Goal: Task Accomplishment & Management: Use online tool/utility

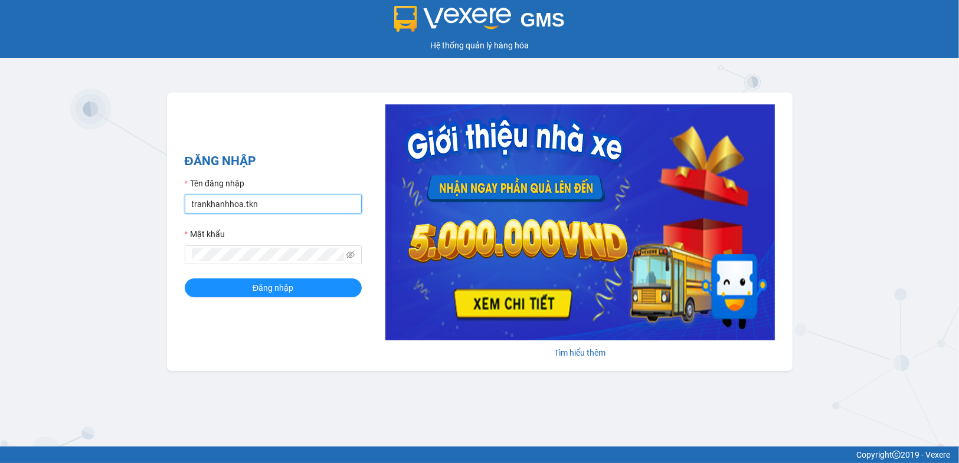
click at [292, 207] on input "trankhanhhoa.tkn" at bounding box center [273, 204] width 177 height 19
type input "buithaovy.tkn"
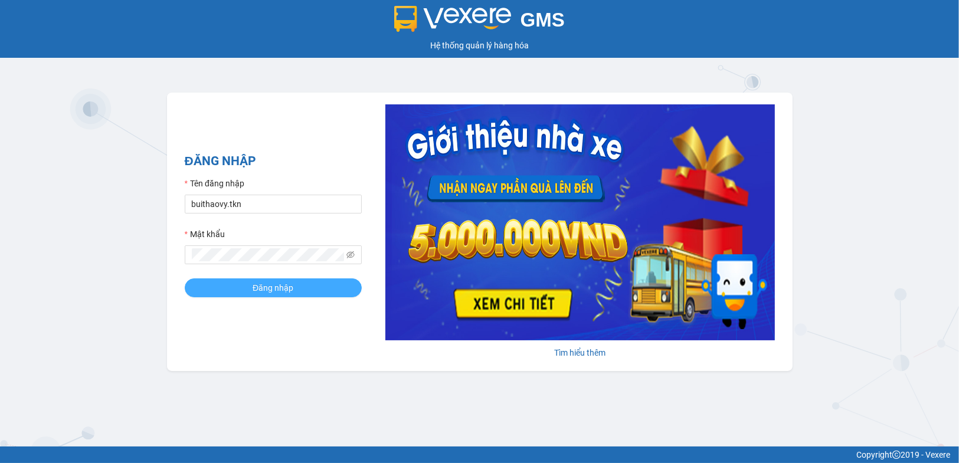
click at [289, 296] on button "Đăng nhập" at bounding box center [273, 288] width 177 height 19
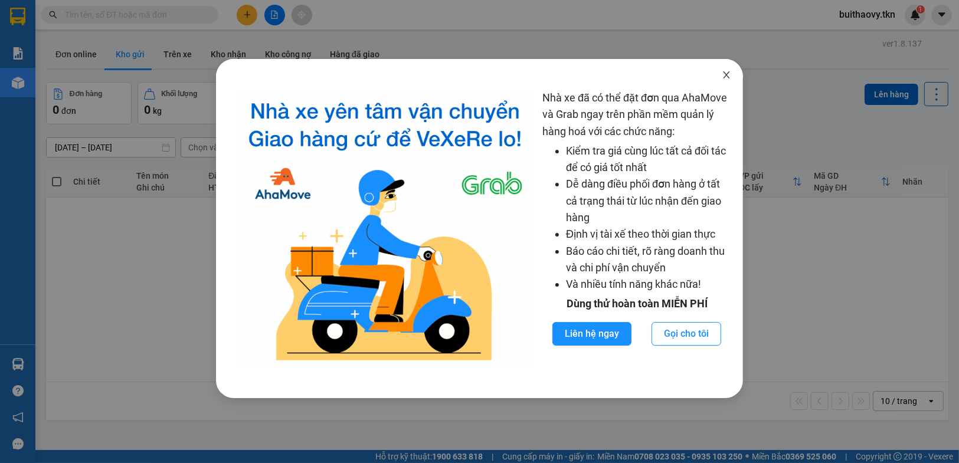
click at [724, 75] on icon "close" at bounding box center [726, 74] width 9 height 9
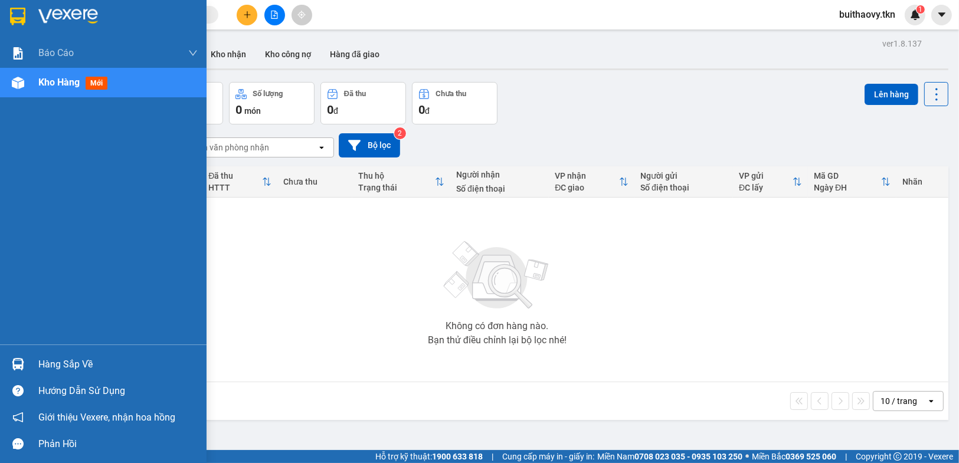
click at [0, 356] on div "Hàng sắp về" at bounding box center [103, 364] width 207 height 27
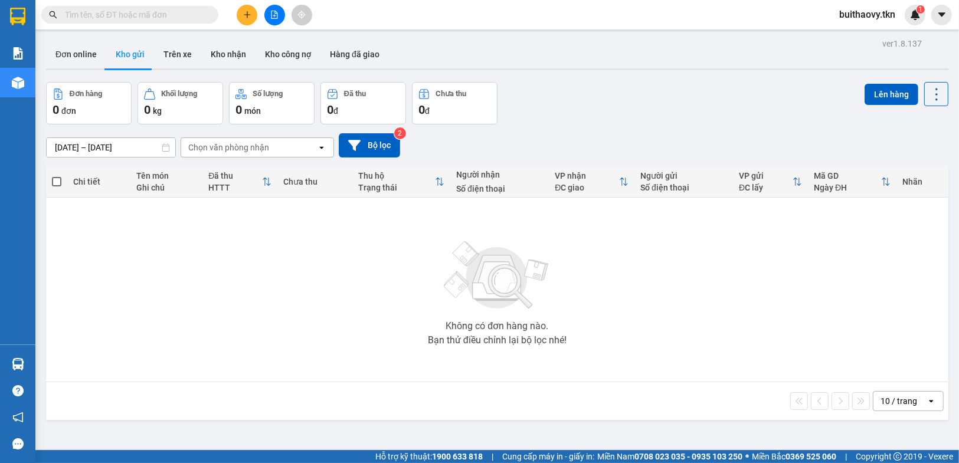
drag, startPoint x: 654, startPoint y: 277, endPoint x: 636, endPoint y: 277, distance: 17.7
click at [653, 277] on section "Kết quả [PERSON_NAME] ( 0 ) Bộ lọc No Data buithaovy.tkn 1 [PERSON_NAME] [PERSO…" at bounding box center [479, 231] width 959 height 463
